Goal: Obtain resource: Download file/media

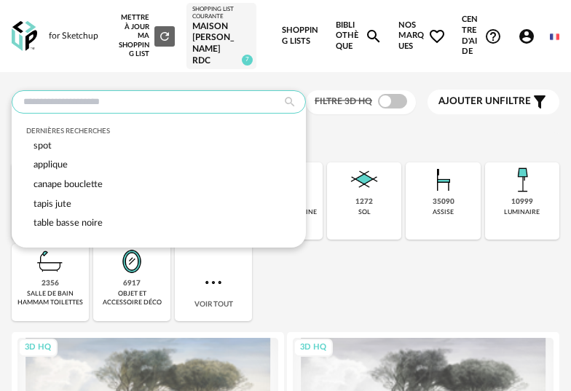
click at [189, 106] on input "text" at bounding box center [159, 101] width 294 height 23
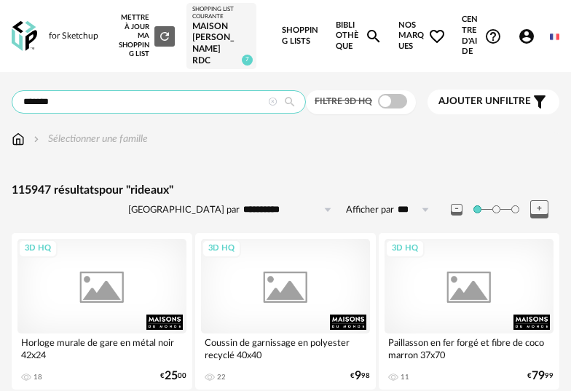
type input "*******"
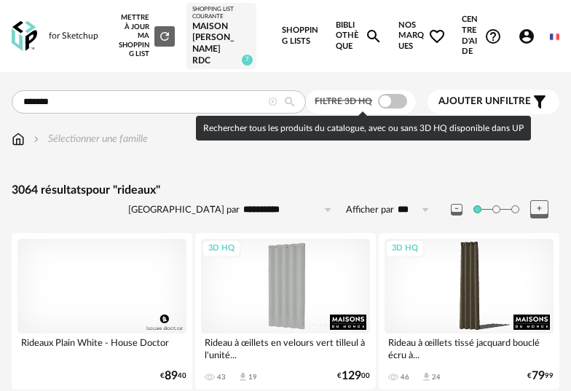
drag, startPoint x: 400, startPoint y: 98, endPoint x: 497, endPoint y: 69, distance: 100.2
click at [401, 98] on span at bounding box center [392, 101] width 29 height 15
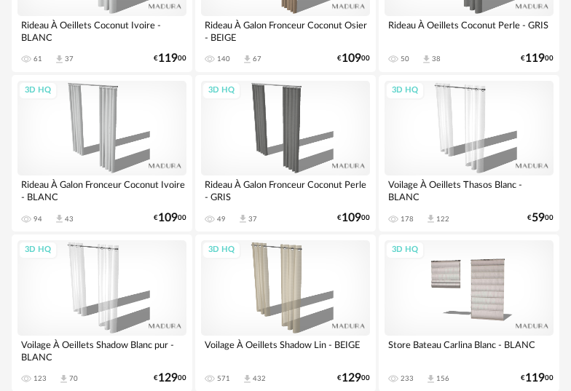
scroll to position [2332, 0]
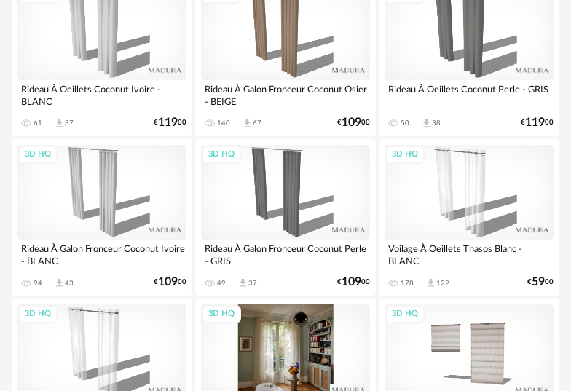
click at [297, 344] on div "3D HQ" at bounding box center [285, 351] width 169 height 95
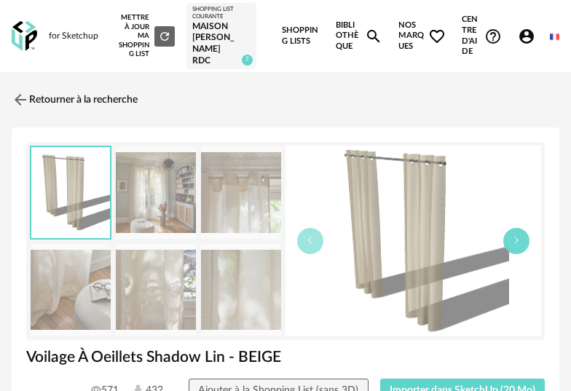
click at [521, 242] on button "button" at bounding box center [516, 241] width 26 height 26
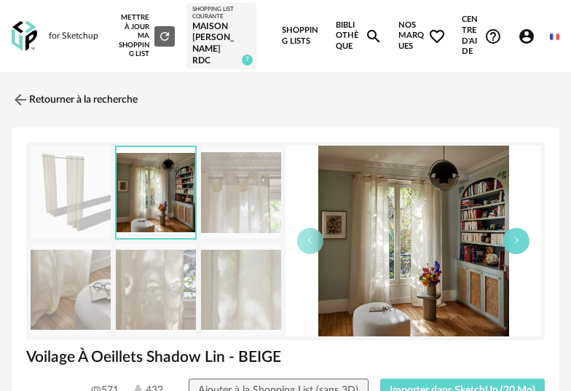
click at [520, 240] on icon "button" at bounding box center [516, 240] width 9 height 9
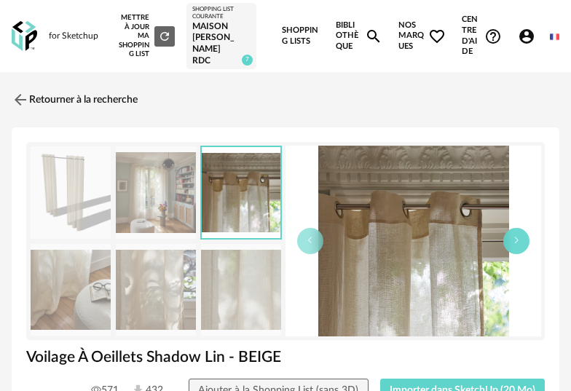
click at [518, 237] on icon "button" at bounding box center [516, 240] width 9 height 9
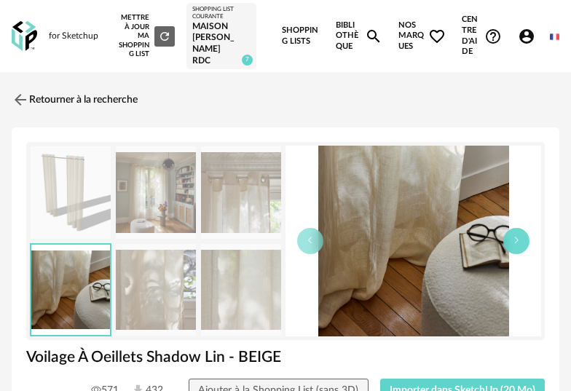
click at [517, 235] on button "button" at bounding box center [516, 241] width 26 height 26
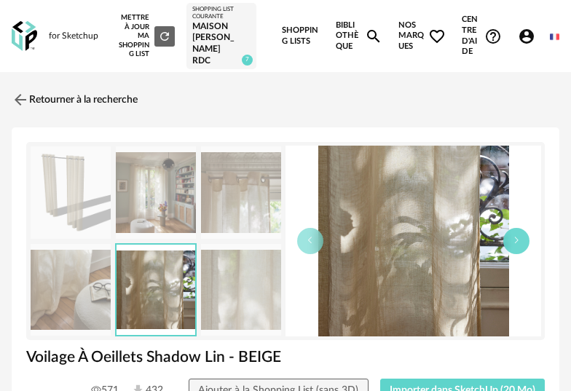
click at [517, 235] on button "button" at bounding box center [516, 241] width 26 height 26
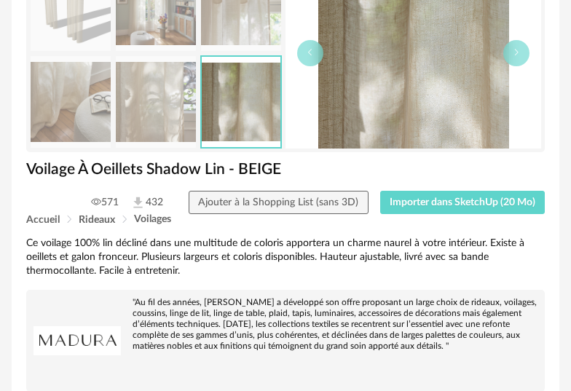
scroll to position [263, 0]
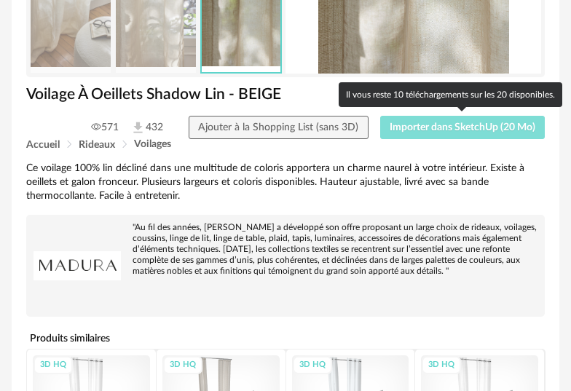
click at [488, 132] on span "Importer dans SketchUp (20 Mo)" at bounding box center [463, 127] width 146 height 10
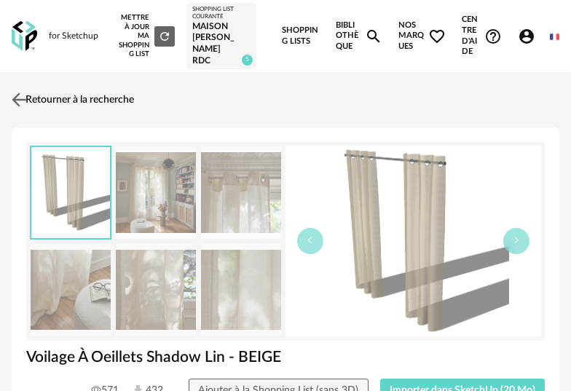
click at [104, 97] on link "Retourner à la recherche" at bounding box center [71, 100] width 126 height 32
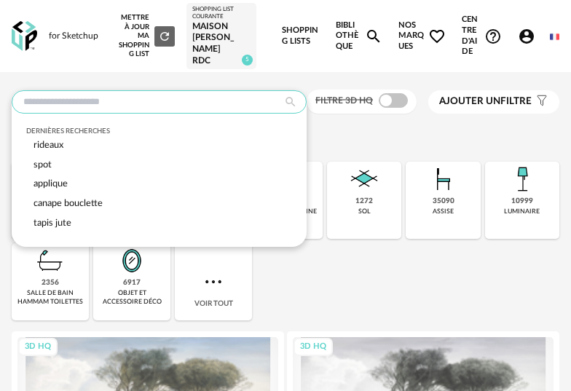
click at [178, 96] on input "text" at bounding box center [159, 101] width 295 height 23
click at [57, 149] on span "rideaux" at bounding box center [48, 145] width 30 height 9
type input "*******"
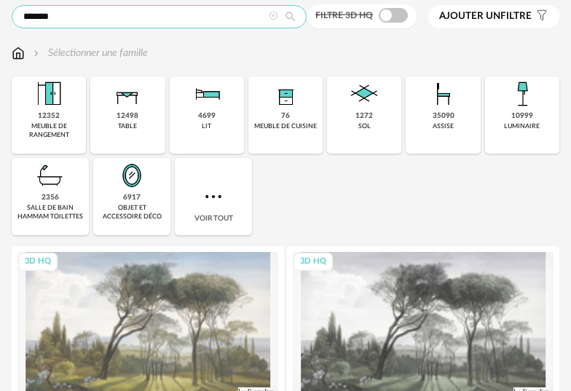
scroll to position [84, 0]
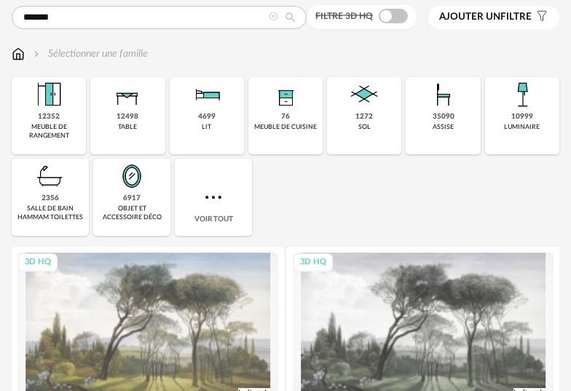
click at [288, 17] on icon at bounding box center [290, 17] width 25 height 13
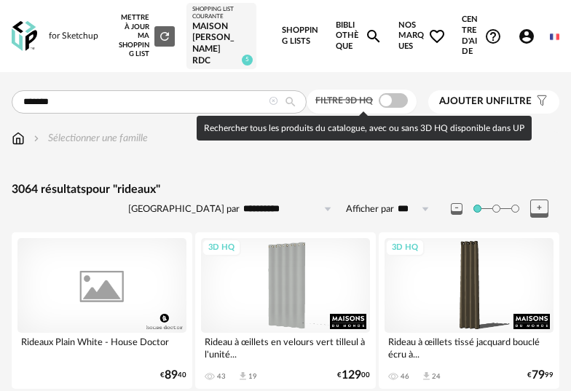
click at [403, 98] on span at bounding box center [393, 100] width 29 height 15
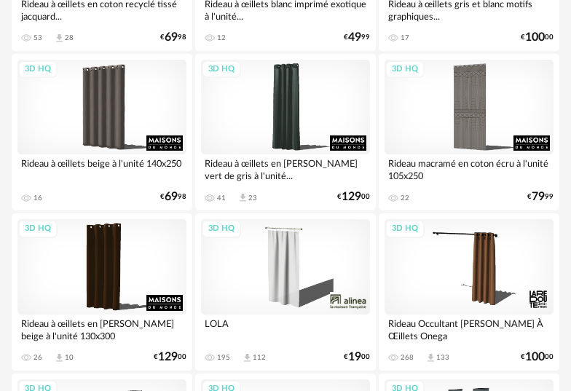
scroll to position [565, 0]
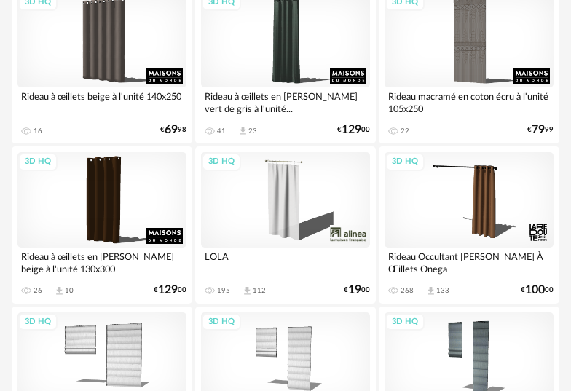
click at [292, 210] on div "3D HQ" at bounding box center [285, 199] width 169 height 95
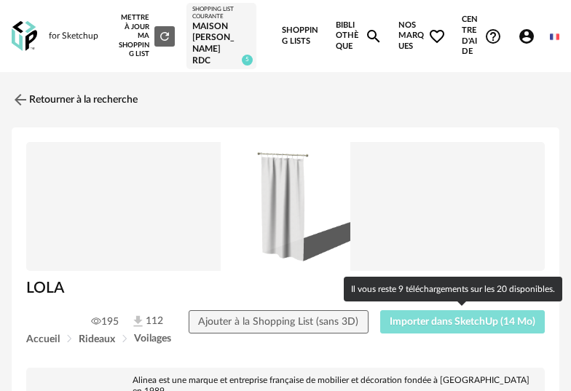
click at [454, 332] on button "Importer dans SketchUp (14 Mo)" at bounding box center [462, 321] width 165 height 23
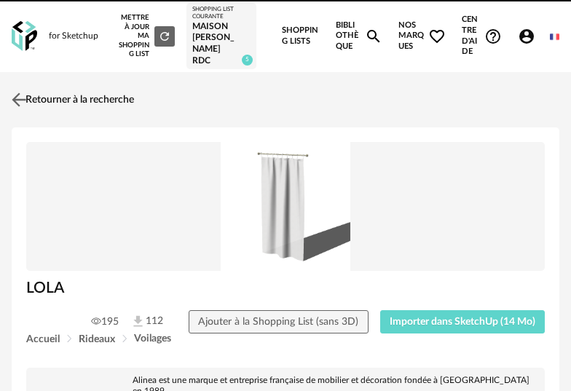
click at [55, 101] on link "Retourner à la recherche" at bounding box center [71, 100] width 126 height 32
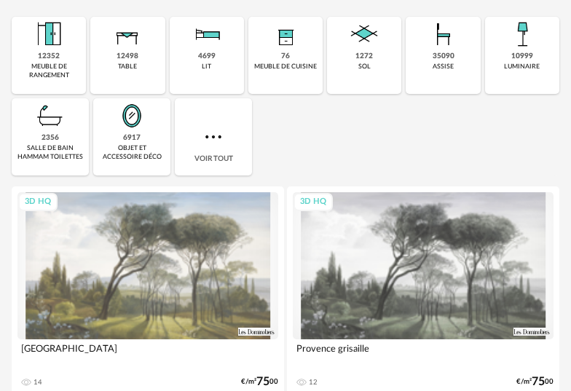
scroll to position [151, 0]
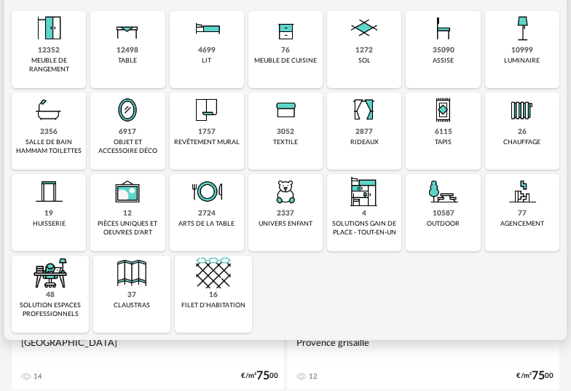
click at [226, 137] on div "1757 revêtement mural" at bounding box center [207, 130] width 74 height 77
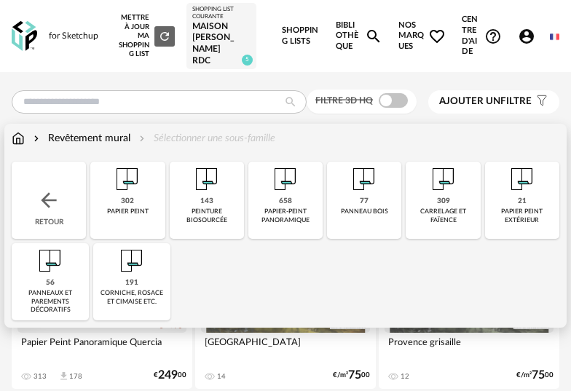
click at [50, 224] on div "Retour" at bounding box center [49, 200] width 74 height 77
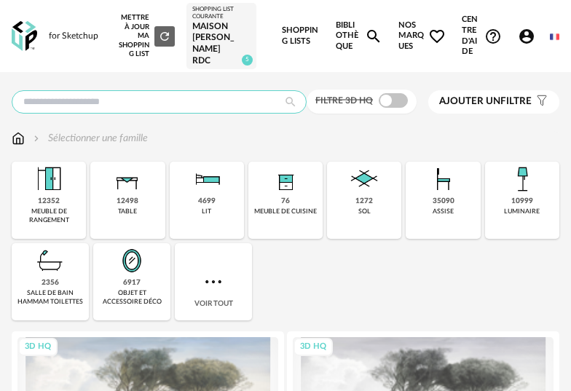
click at [117, 107] on input "text" at bounding box center [159, 101] width 295 height 23
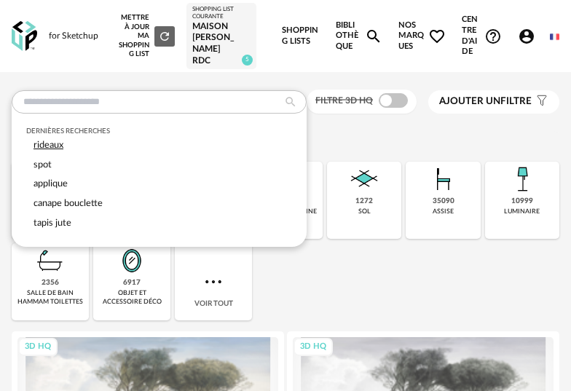
click at [60, 146] on span "rideaux" at bounding box center [48, 145] width 30 height 9
type input "*******"
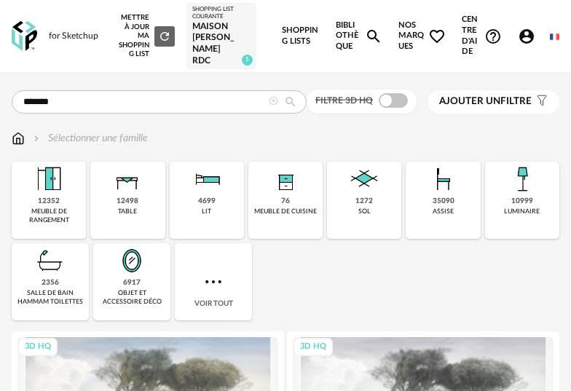
click at [293, 100] on icon at bounding box center [290, 101] width 25 height 13
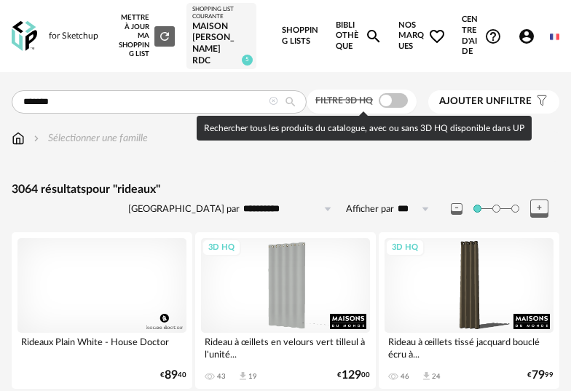
click at [401, 100] on span at bounding box center [393, 100] width 29 height 15
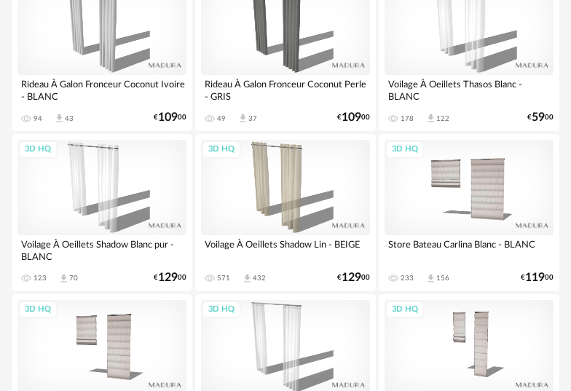
scroll to position [2502, 0]
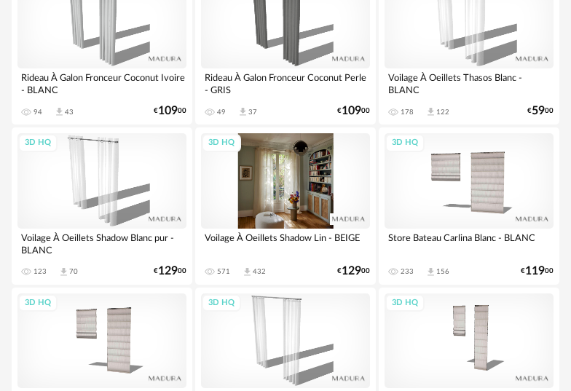
click at [312, 200] on div "3D HQ" at bounding box center [285, 180] width 169 height 95
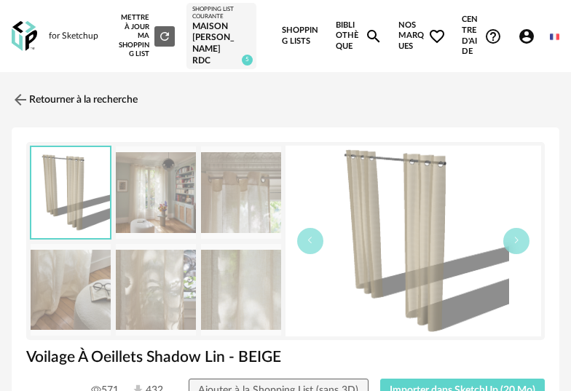
scroll to position [106, 0]
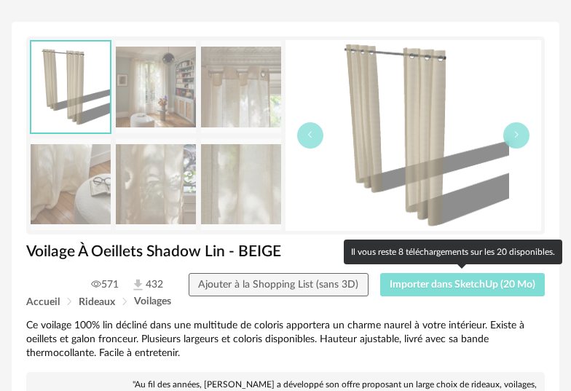
click at [463, 290] on span "Importer dans SketchUp (20 Mo)" at bounding box center [463, 285] width 146 height 10
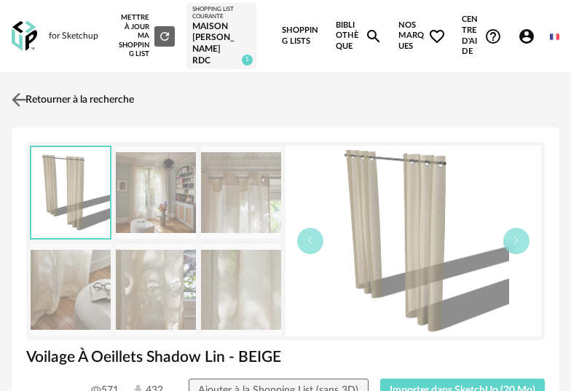
click at [55, 98] on link "Retourner à la recherche" at bounding box center [71, 100] width 126 height 32
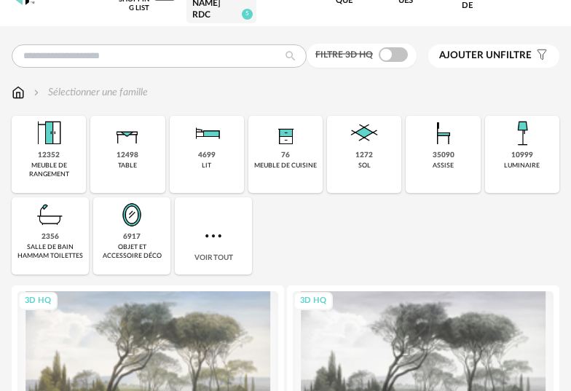
scroll to position [47, 0]
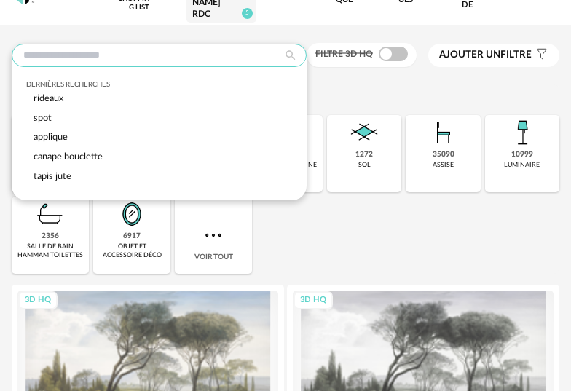
click at [173, 58] on input "text" at bounding box center [159, 55] width 295 height 23
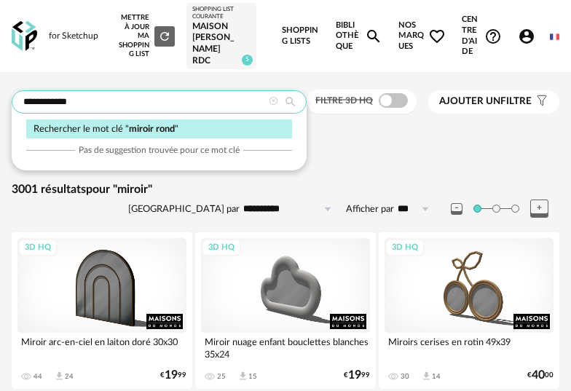
type input "**********"
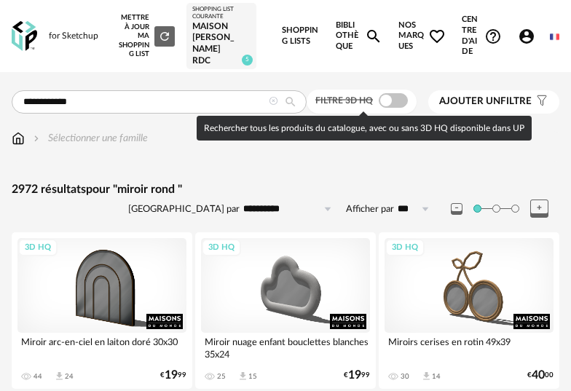
click at [407, 104] on label "Filtre 3D HQ" at bounding box center [362, 100] width 95 height 12
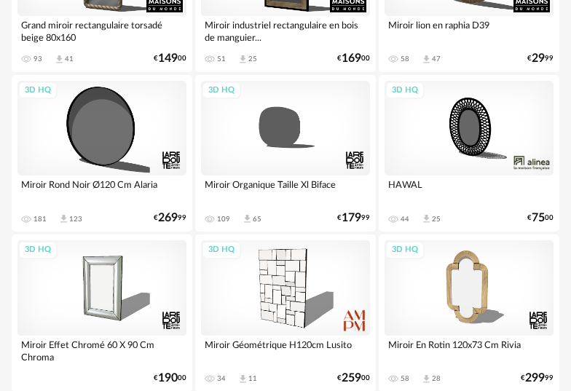
scroll to position [808, 0]
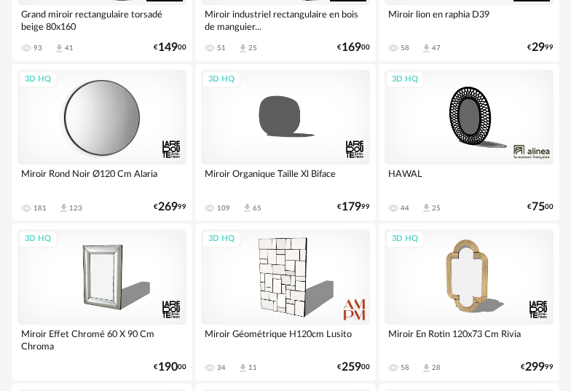
click at [131, 133] on div "3D HQ" at bounding box center [101, 117] width 169 height 95
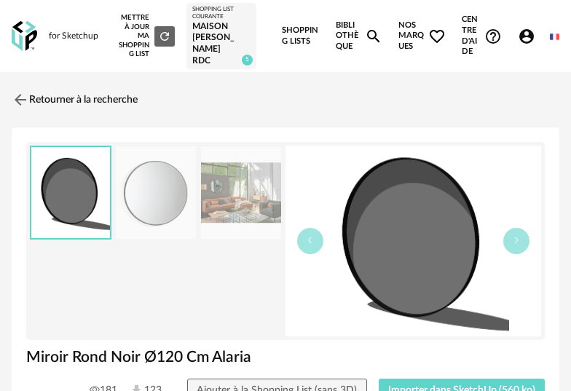
click at [166, 199] on img at bounding box center [156, 192] width 80 height 92
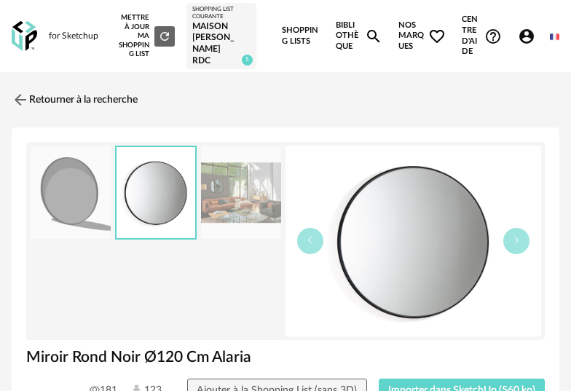
click at [244, 200] on img at bounding box center [241, 192] width 80 height 92
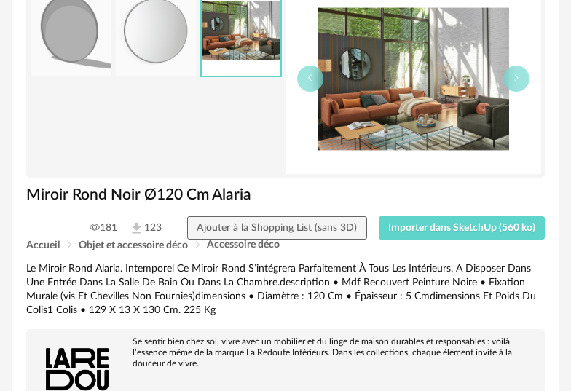
scroll to position [260, 0]
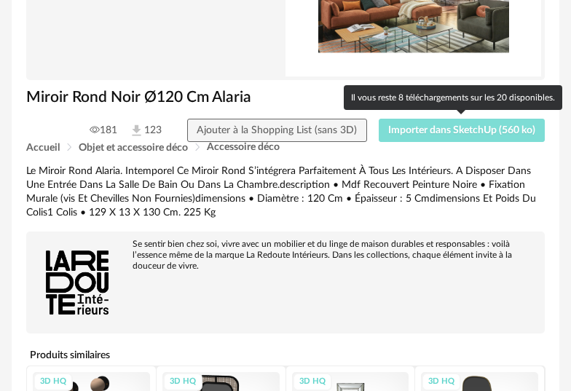
click at [475, 133] on span "Importer dans SketchUp (560 ko)" at bounding box center [461, 130] width 147 height 10
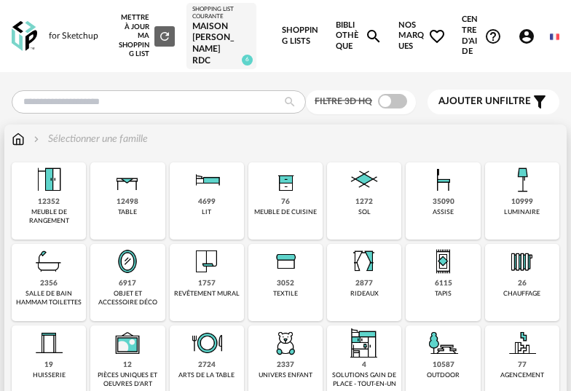
click at [55, 211] on div "meuble de rangement" at bounding box center [49, 216] width 66 height 17
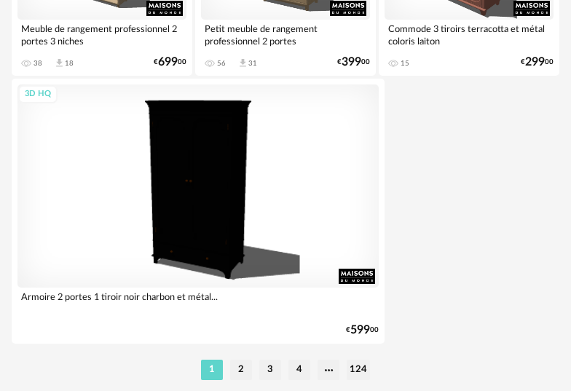
scroll to position [5475, 0]
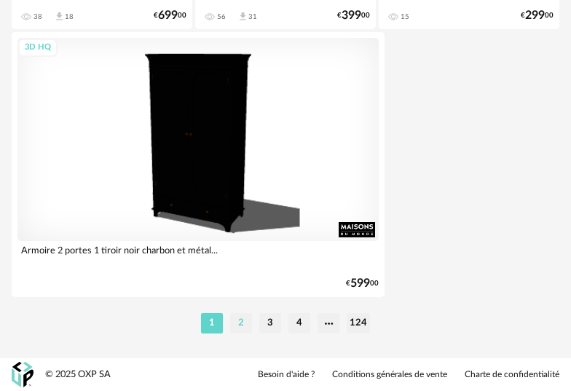
click at [245, 329] on li "2" at bounding box center [241, 323] width 22 height 20
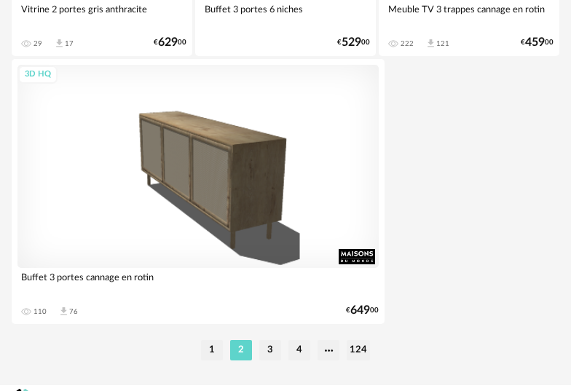
scroll to position [5475, 0]
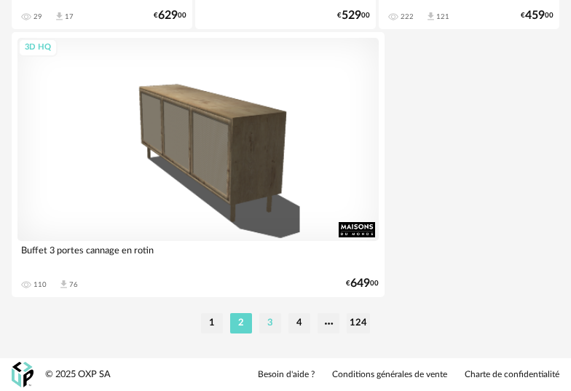
click at [269, 328] on li "3" at bounding box center [270, 323] width 22 height 20
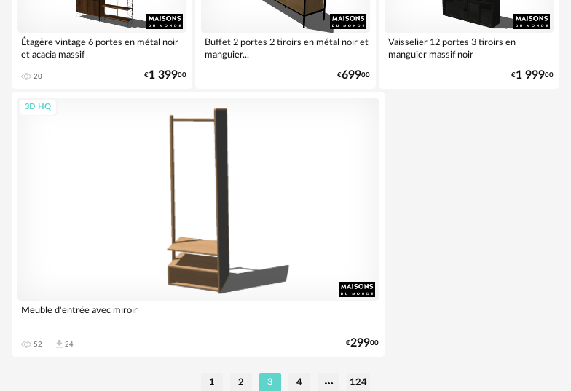
scroll to position [5475, 0]
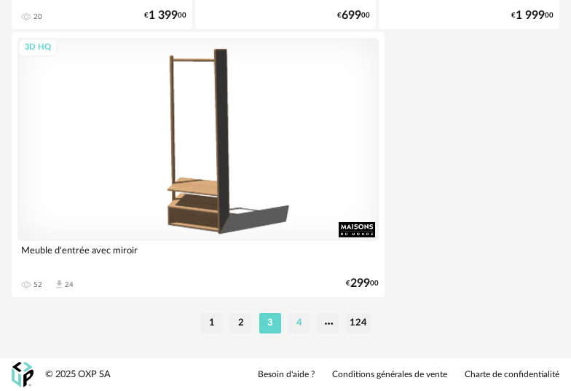
click at [301, 327] on li "4" at bounding box center [299, 323] width 22 height 20
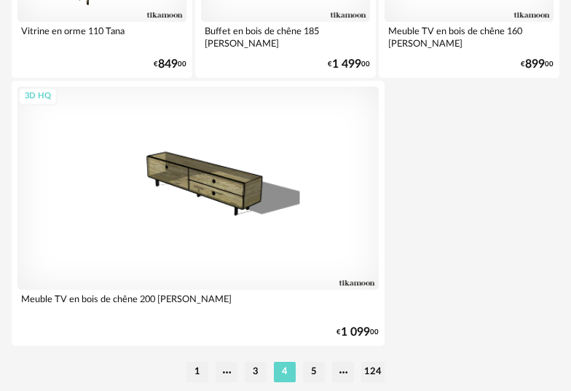
scroll to position [5475, 0]
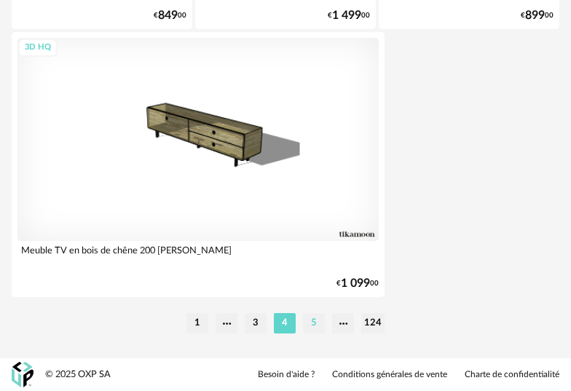
click at [312, 319] on li "5" at bounding box center [314, 323] width 22 height 20
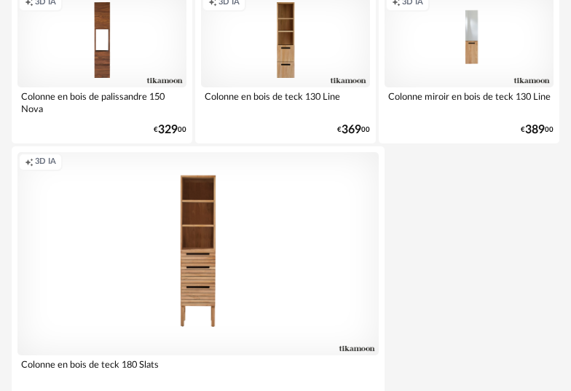
scroll to position [5475, 0]
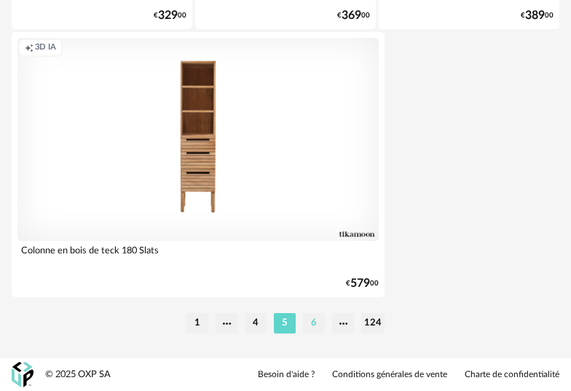
click at [320, 325] on li "6" at bounding box center [314, 323] width 22 height 20
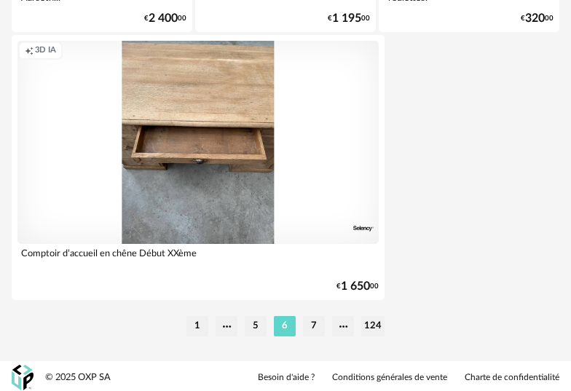
scroll to position [5475, 0]
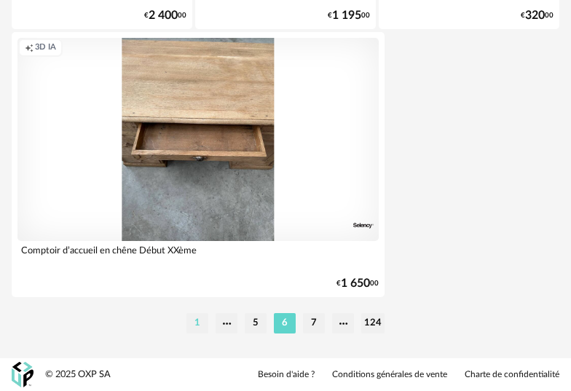
click at [195, 320] on li "1" at bounding box center [197, 323] width 22 height 20
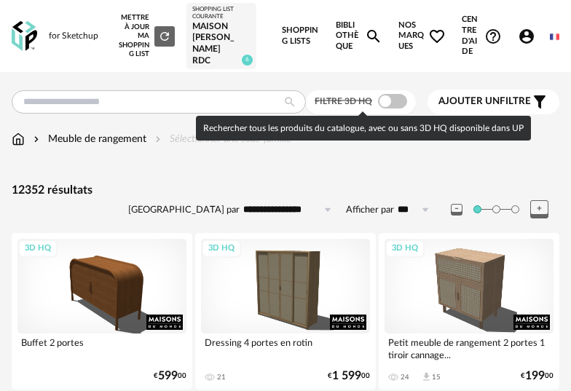
click at [404, 103] on span at bounding box center [392, 101] width 29 height 15
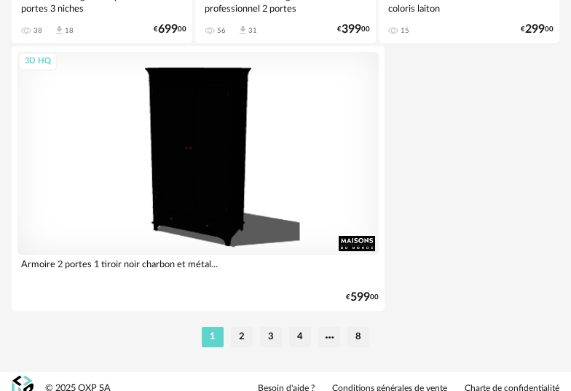
scroll to position [5467, 0]
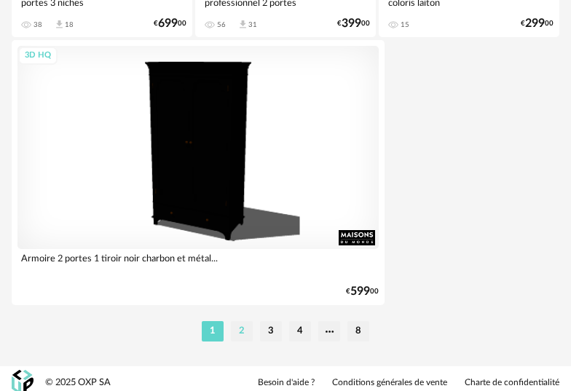
click at [237, 331] on li "2" at bounding box center [242, 331] width 22 height 20
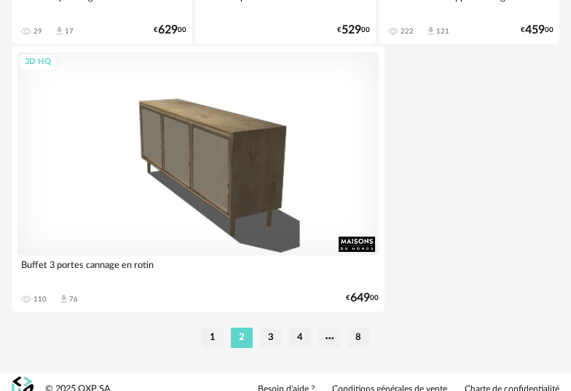
scroll to position [5455, 0]
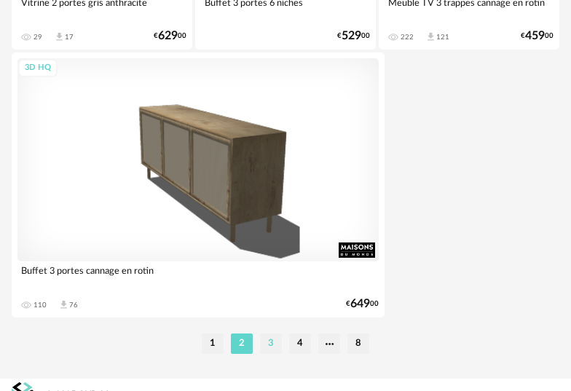
click at [269, 342] on li "3" at bounding box center [271, 343] width 22 height 20
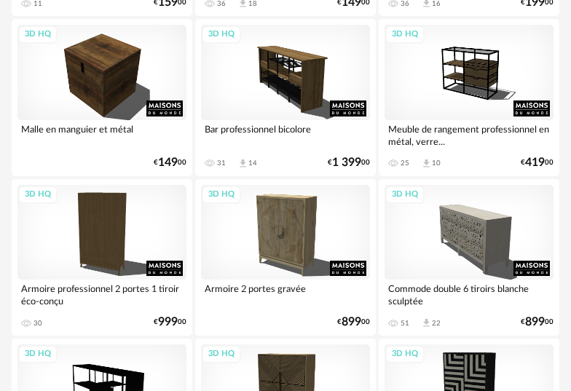
scroll to position [1657, 0]
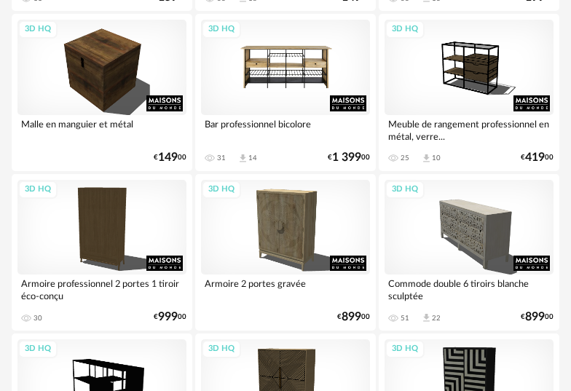
click at [321, 81] on div "3D HQ" at bounding box center [285, 67] width 169 height 95
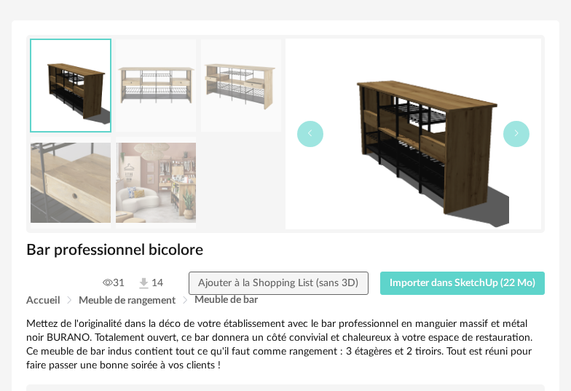
scroll to position [117, 0]
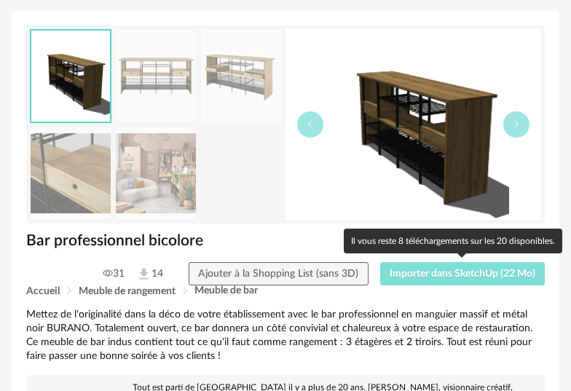
click at [484, 270] on span "Importer dans SketchUp (22 Mo)" at bounding box center [463, 274] width 146 height 10
